Goal: Task Accomplishment & Management: Complete application form

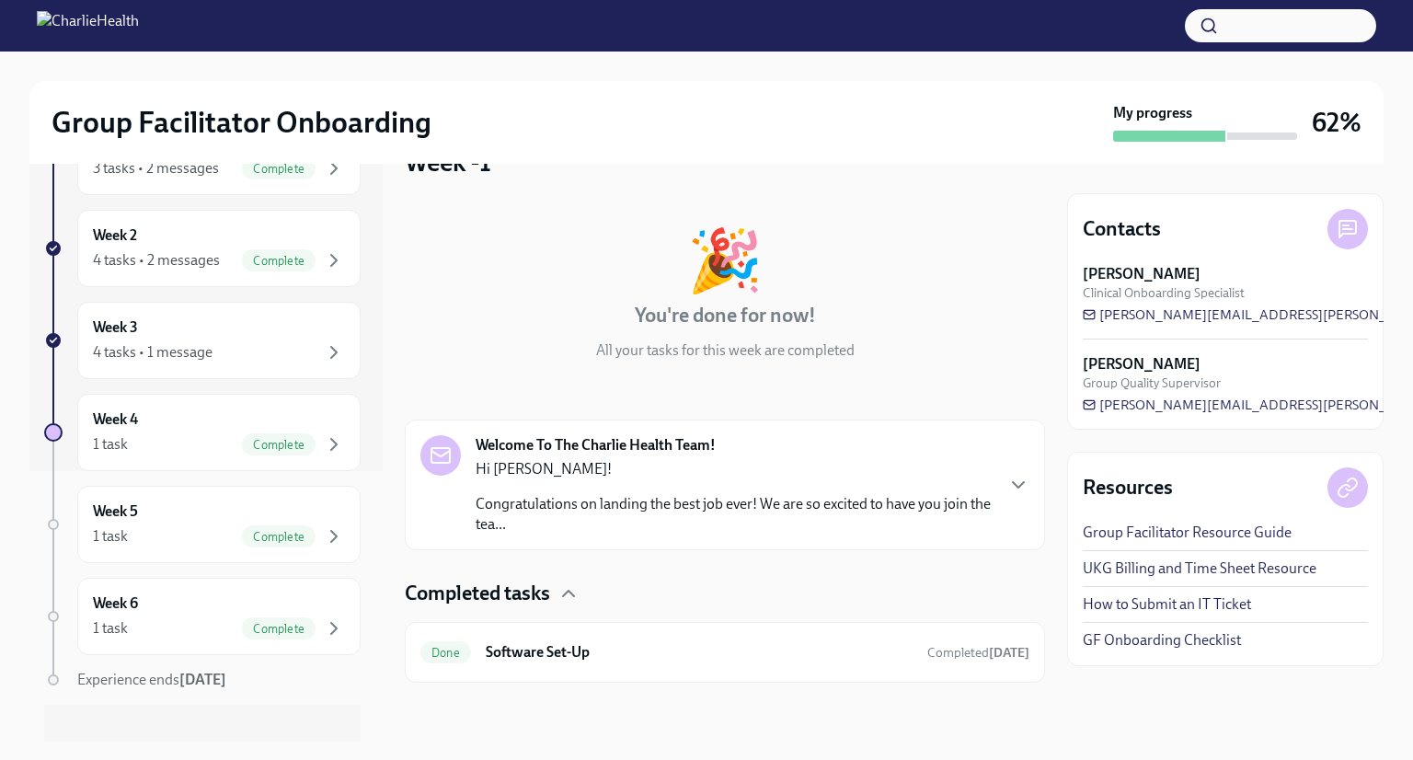
scroll to position [290, 0]
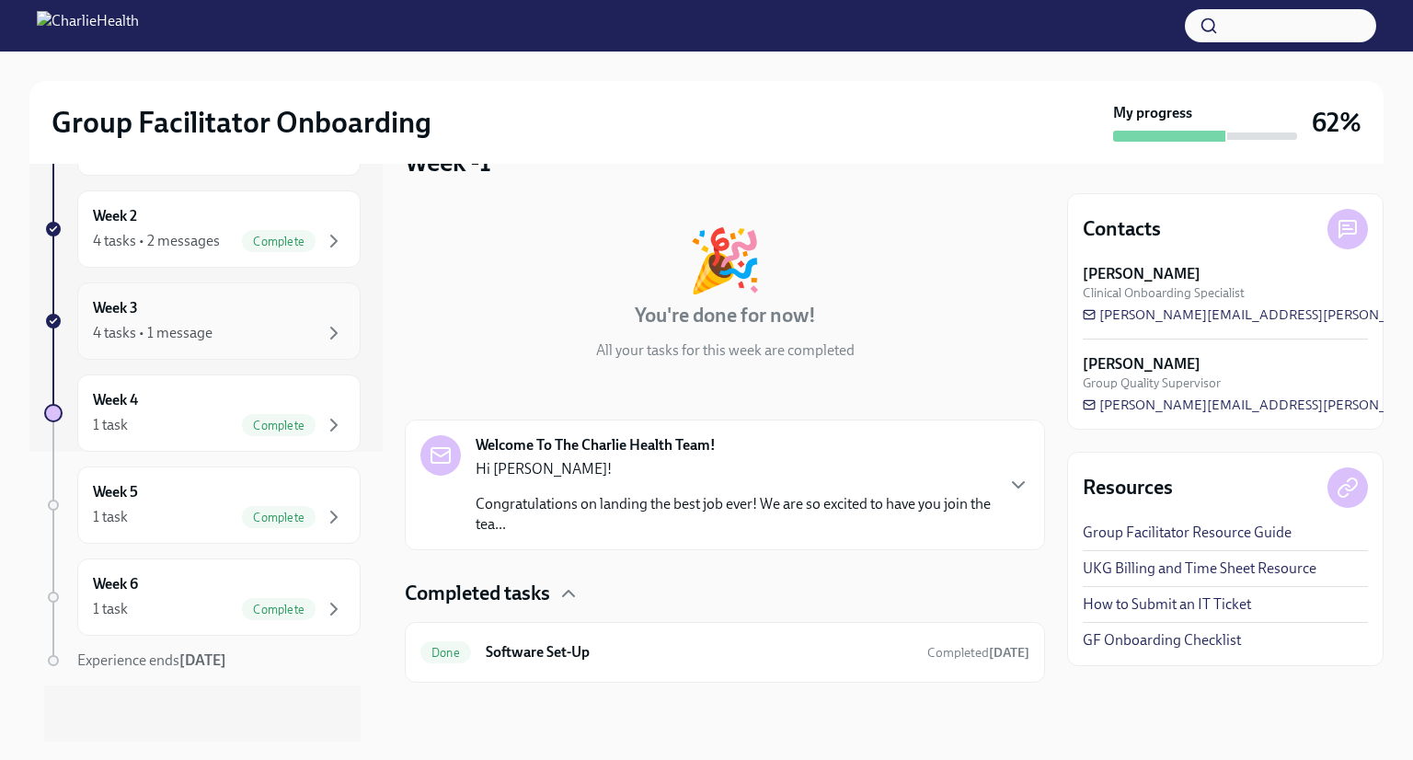
click at [239, 333] on div "4 tasks • 1 message" at bounding box center [219, 333] width 252 height 22
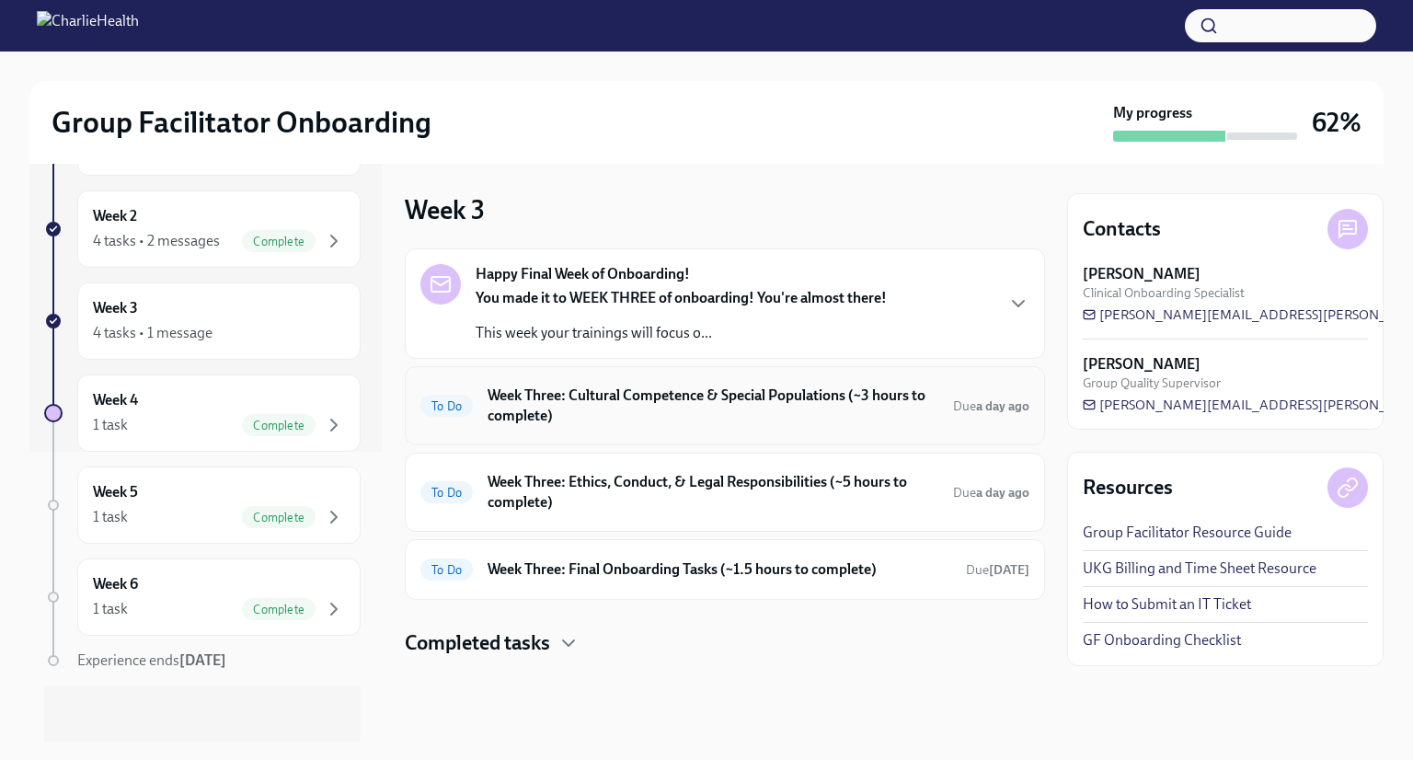
click at [773, 403] on h6 "Week Three: Cultural Competence & Special Populations (~3 hours to complete)" at bounding box center [713, 405] width 451 height 40
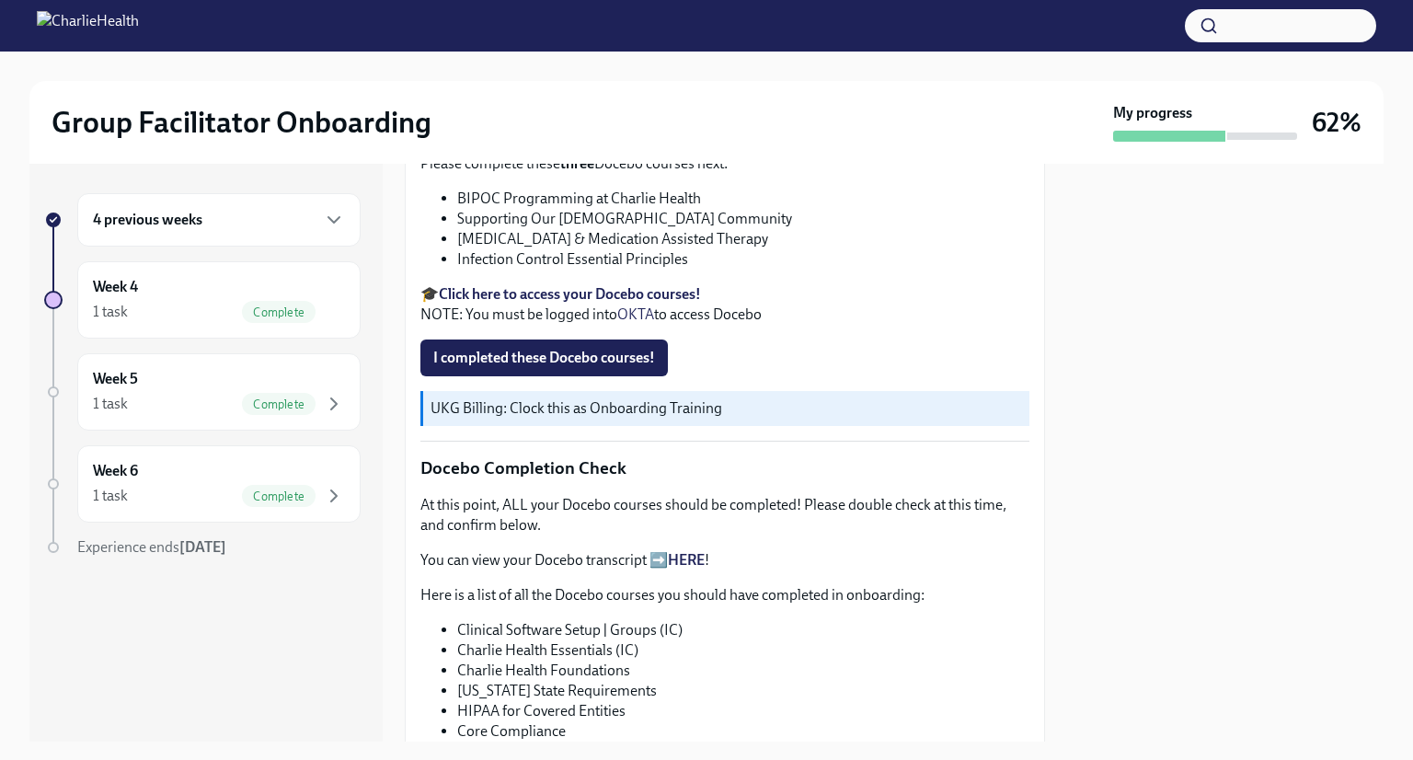
scroll to position [716, 0]
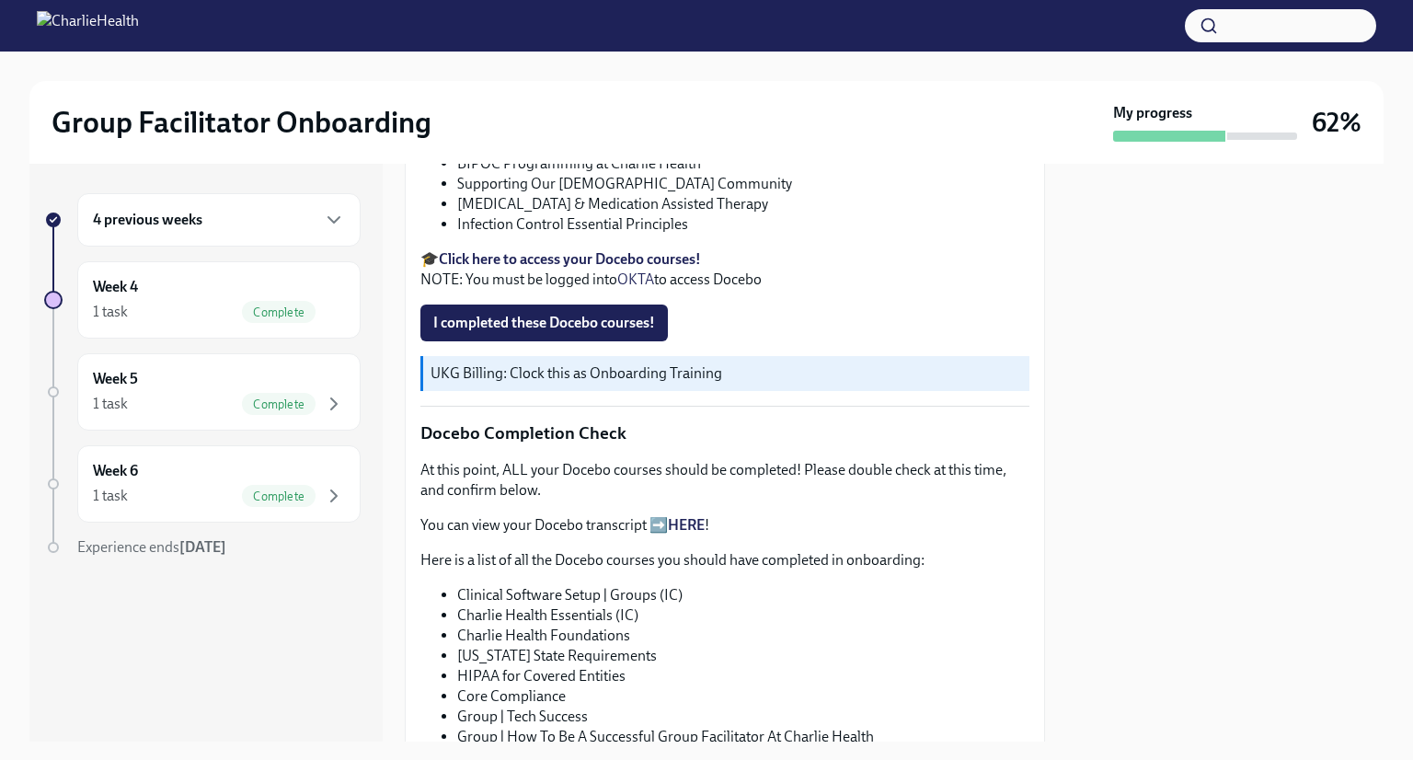
click at [683, 516] on link "HERE" at bounding box center [686, 524] width 37 height 17
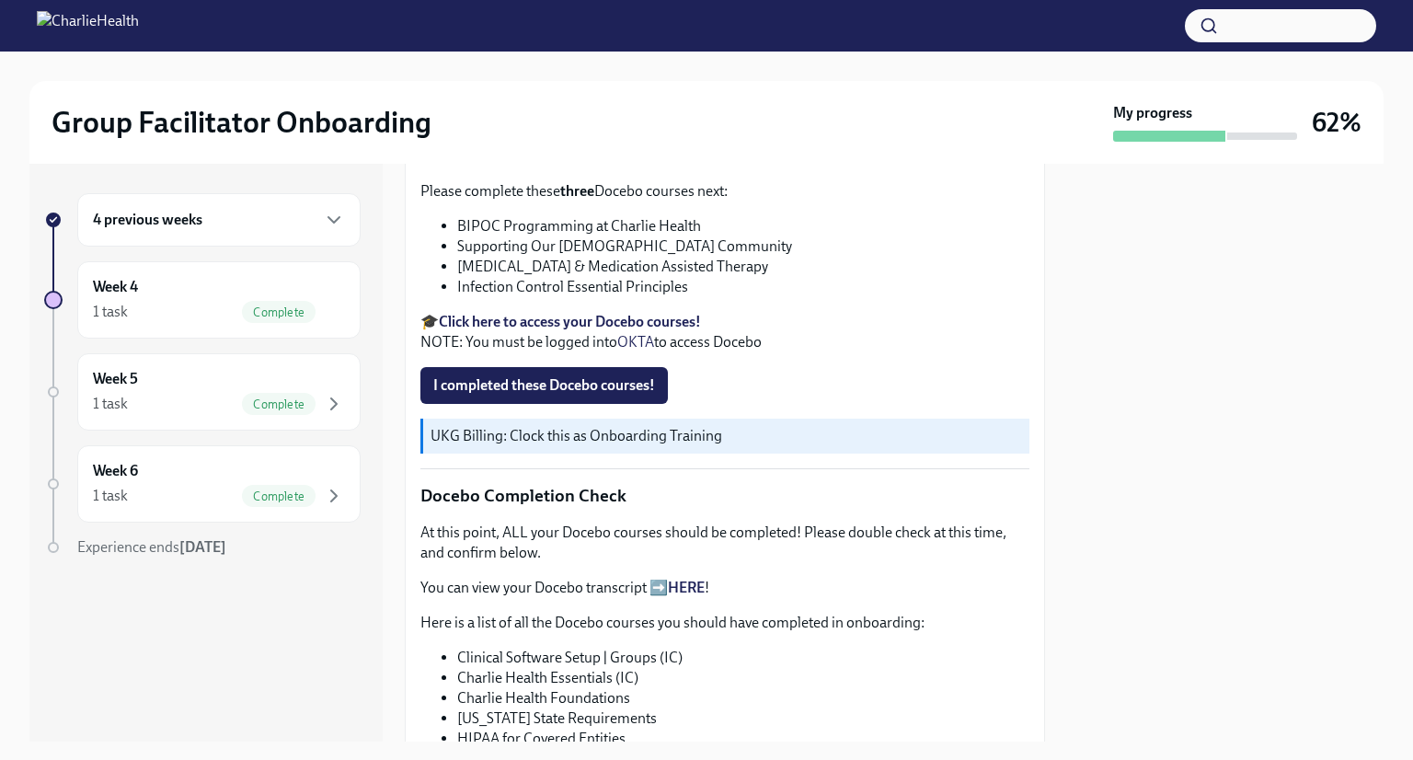
scroll to position [654, 0]
click at [580, 375] on span "I completed these Docebo courses!" at bounding box center [544, 384] width 222 height 18
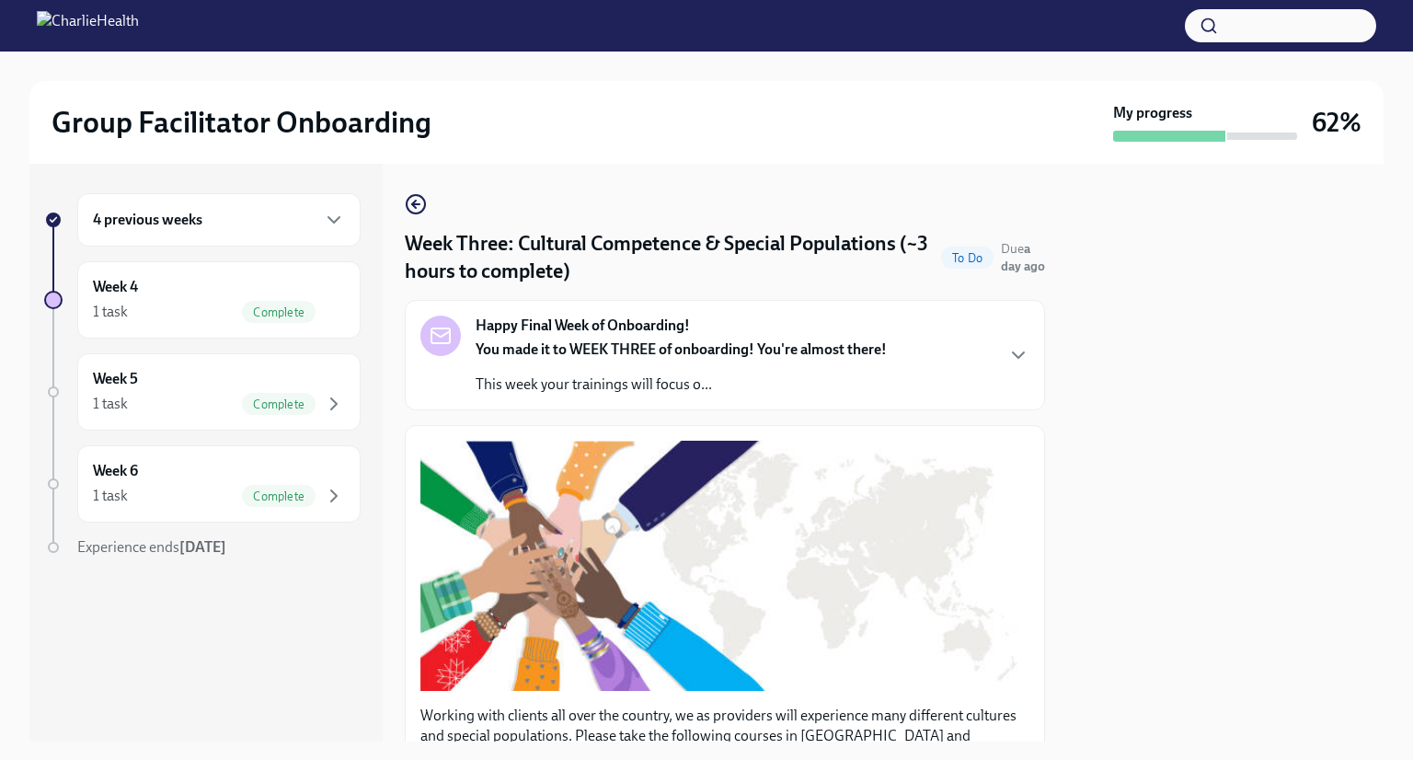
click at [280, 227] on div "4 previous weeks" at bounding box center [219, 220] width 252 height 22
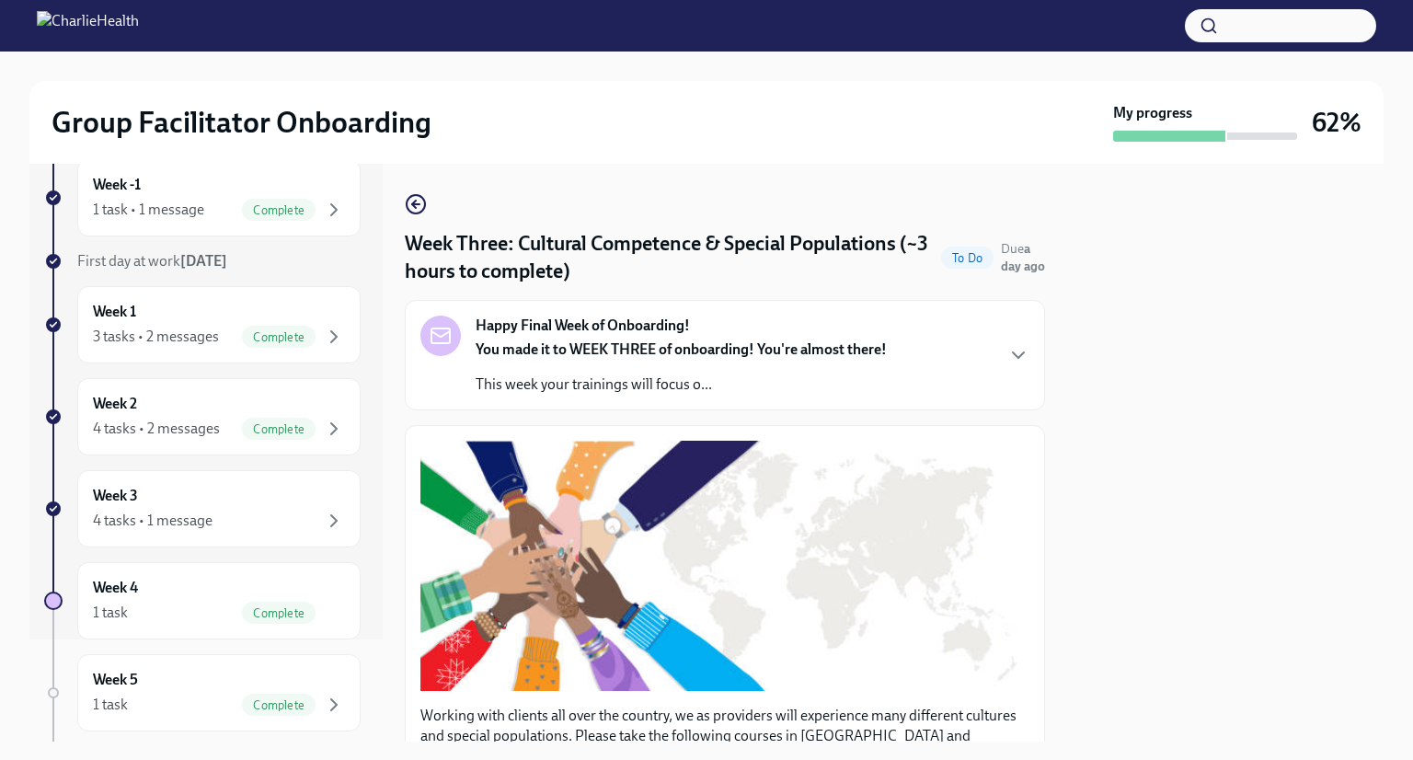
scroll to position [112, 0]
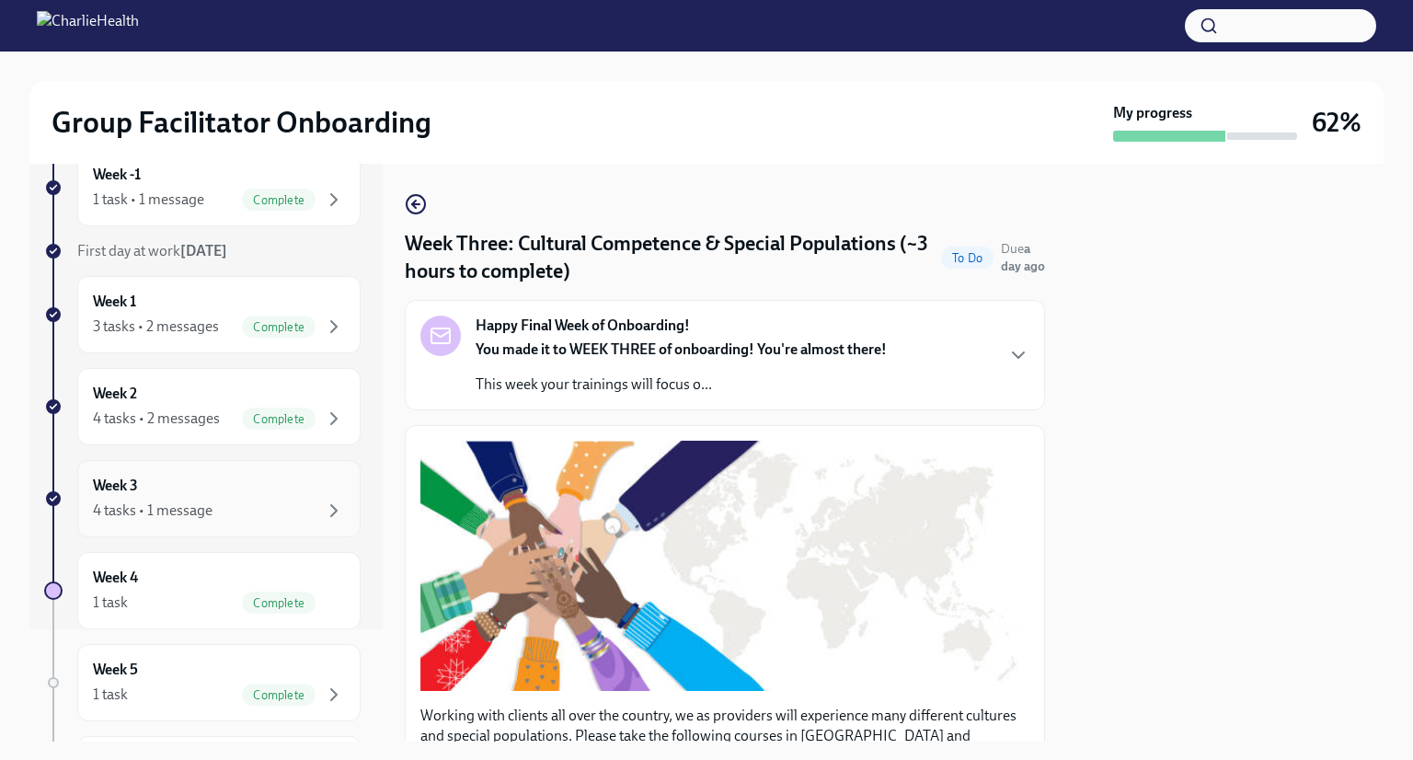
click at [265, 504] on div "4 tasks • 1 message" at bounding box center [219, 511] width 252 height 22
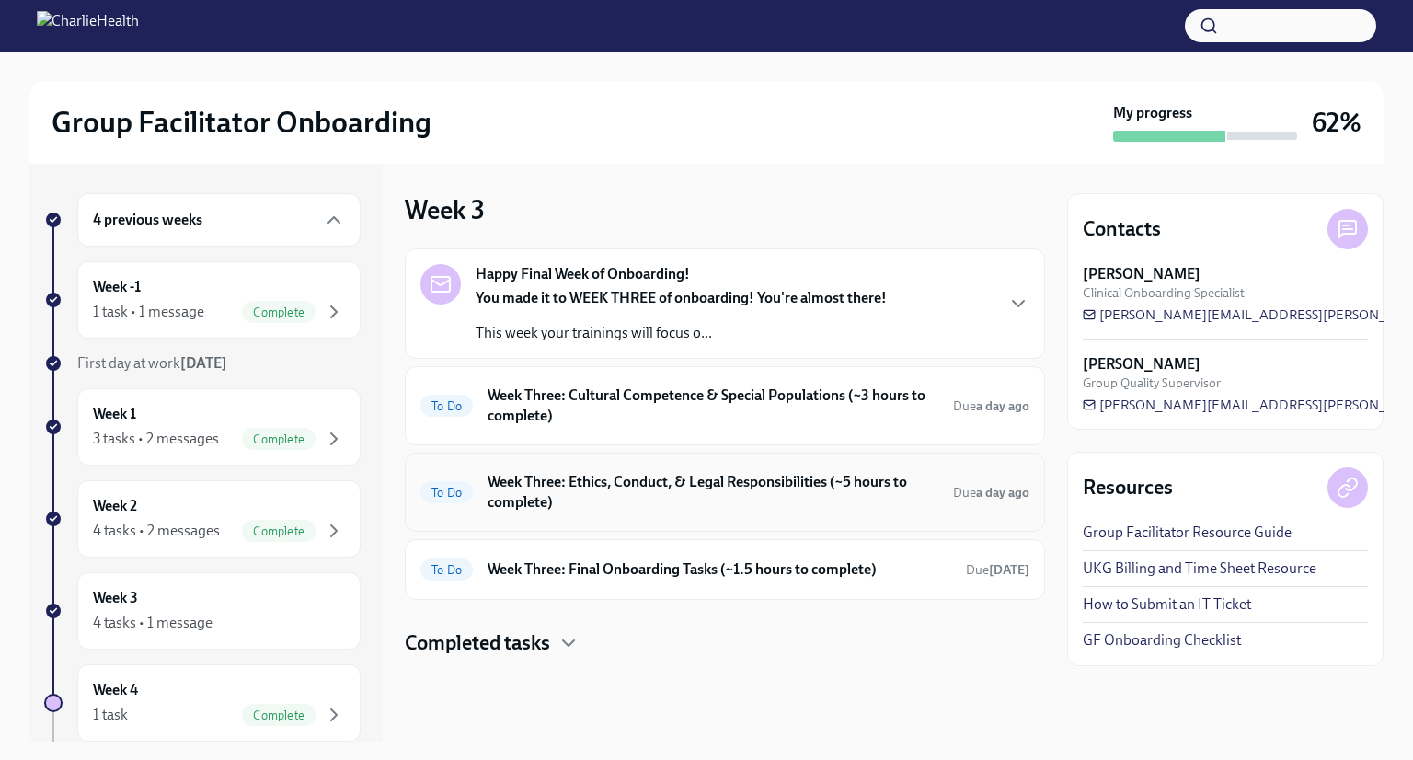
click at [793, 484] on h6 "Week Three: Ethics, Conduct, & Legal Responsibilities (~5 hours to complete)" at bounding box center [713, 492] width 451 height 40
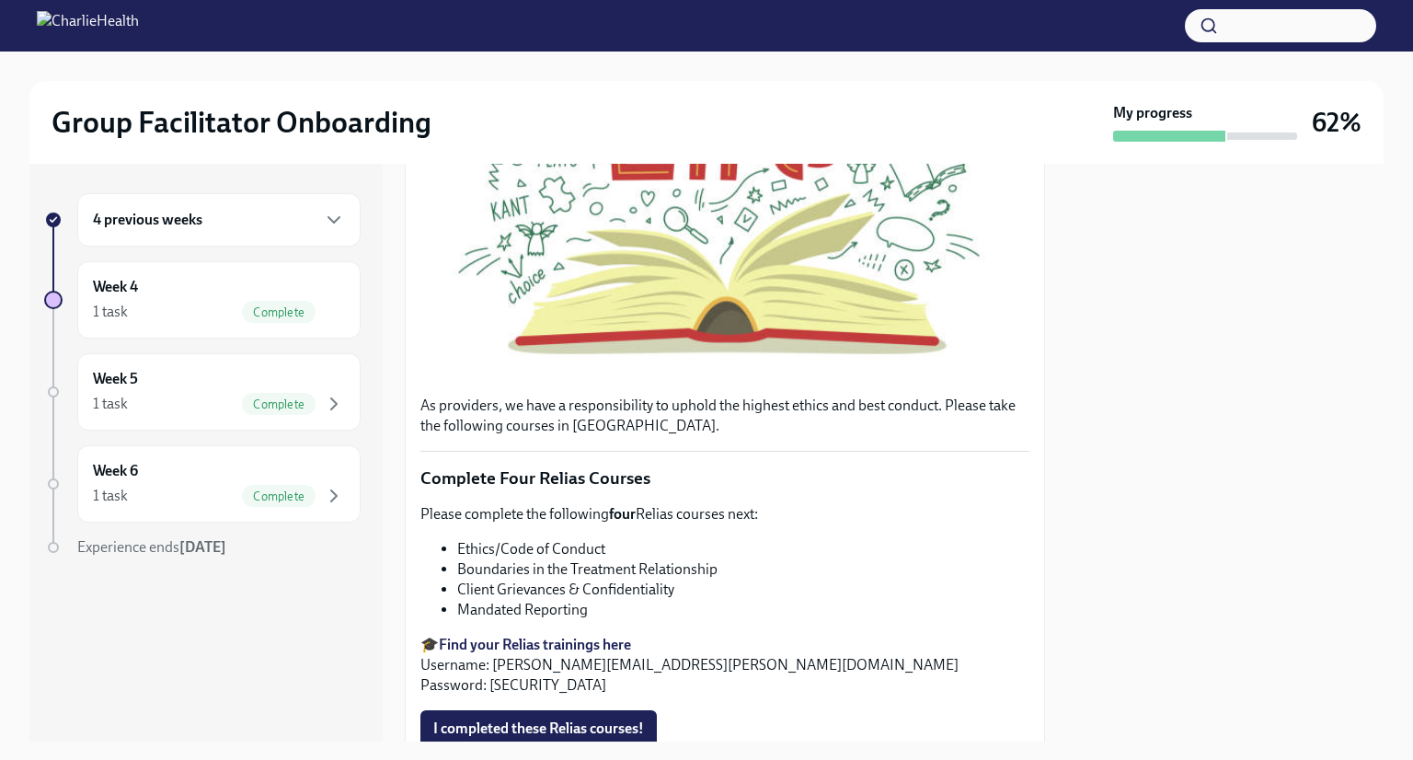
scroll to position [493, 0]
